Goal: Task Accomplishment & Management: Use online tool/utility

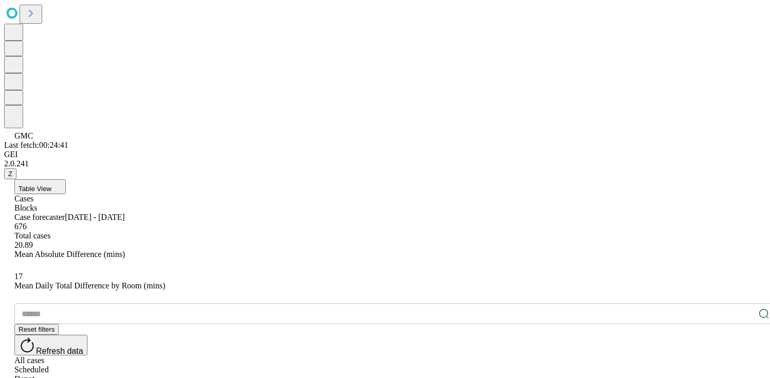
click at [728, 356] on div "All cases Scheduled Depot" at bounding box center [395, 370] width 762 height 28
click at [738, 374] on div "Depot" at bounding box center [395, 378] width 762 height 9
drag, startPoint x: 304, startPoint y: 206, endPoint x: 367, endPoint y: 207, distance: 62.8
